Goal: Information Seeking & Learning: Find specific fact

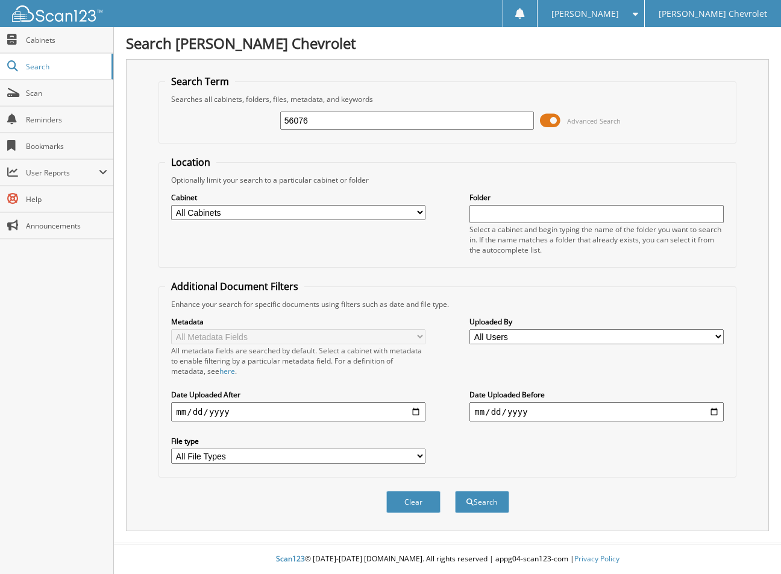
type input "56076"
click at [455, 491] on button "Search" at bounding box center [482, 502] width 54 height 22
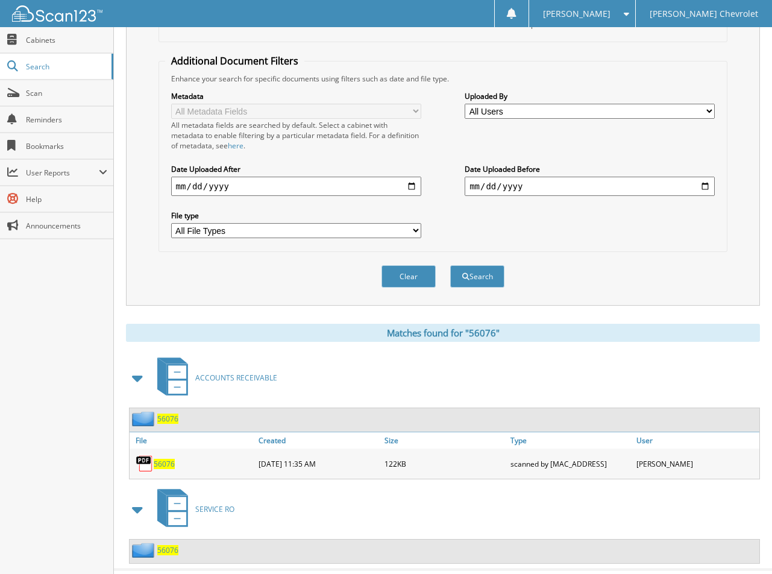
scroll to position [252, 0]
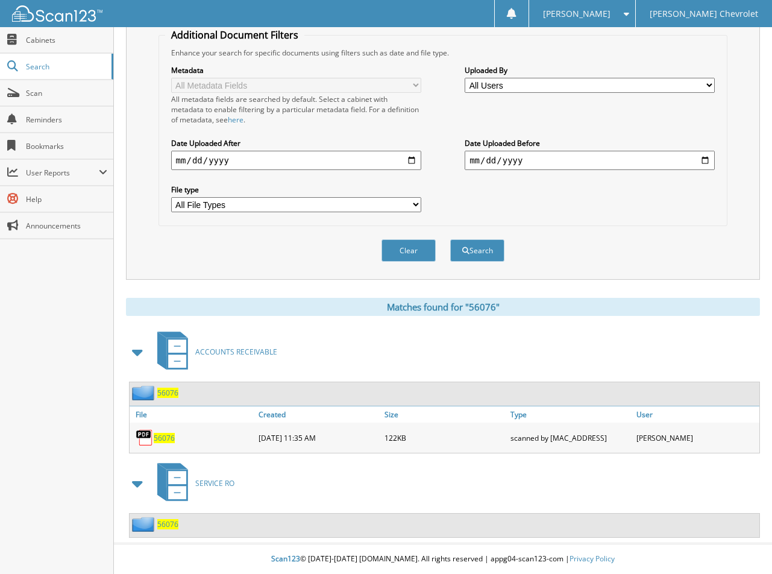
click at [168, 522] on span "56076" at bounding box center [167, 524] width 21 height 10
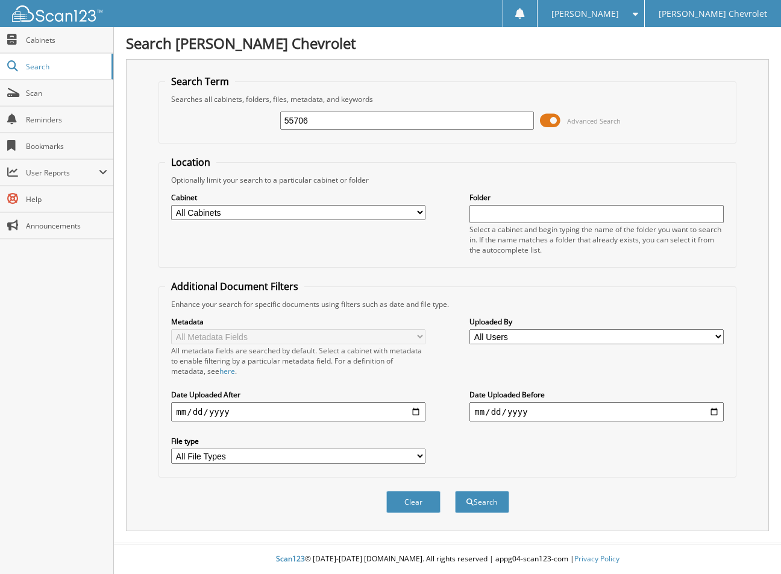
type input "55706"
click at [455, 491] on button "Search" at bounding box center [482, 502] width 54 height 22
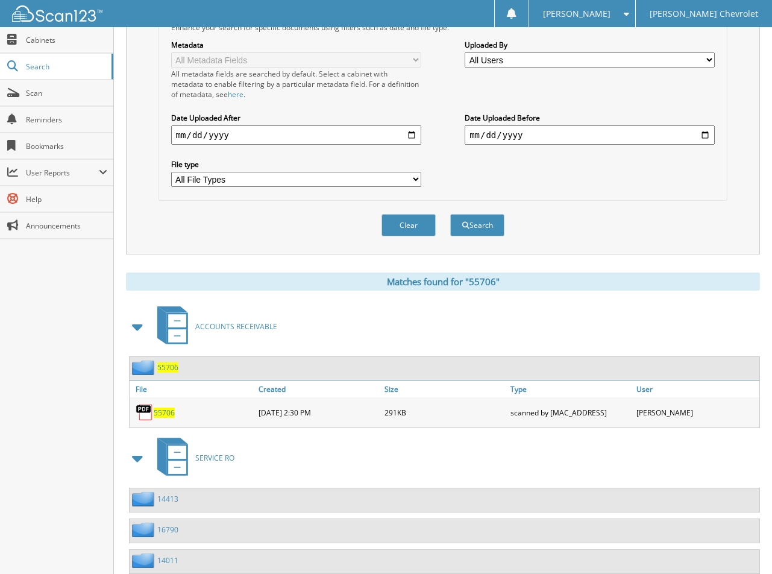
scroll to position [220, 0]
